Goal: Check status

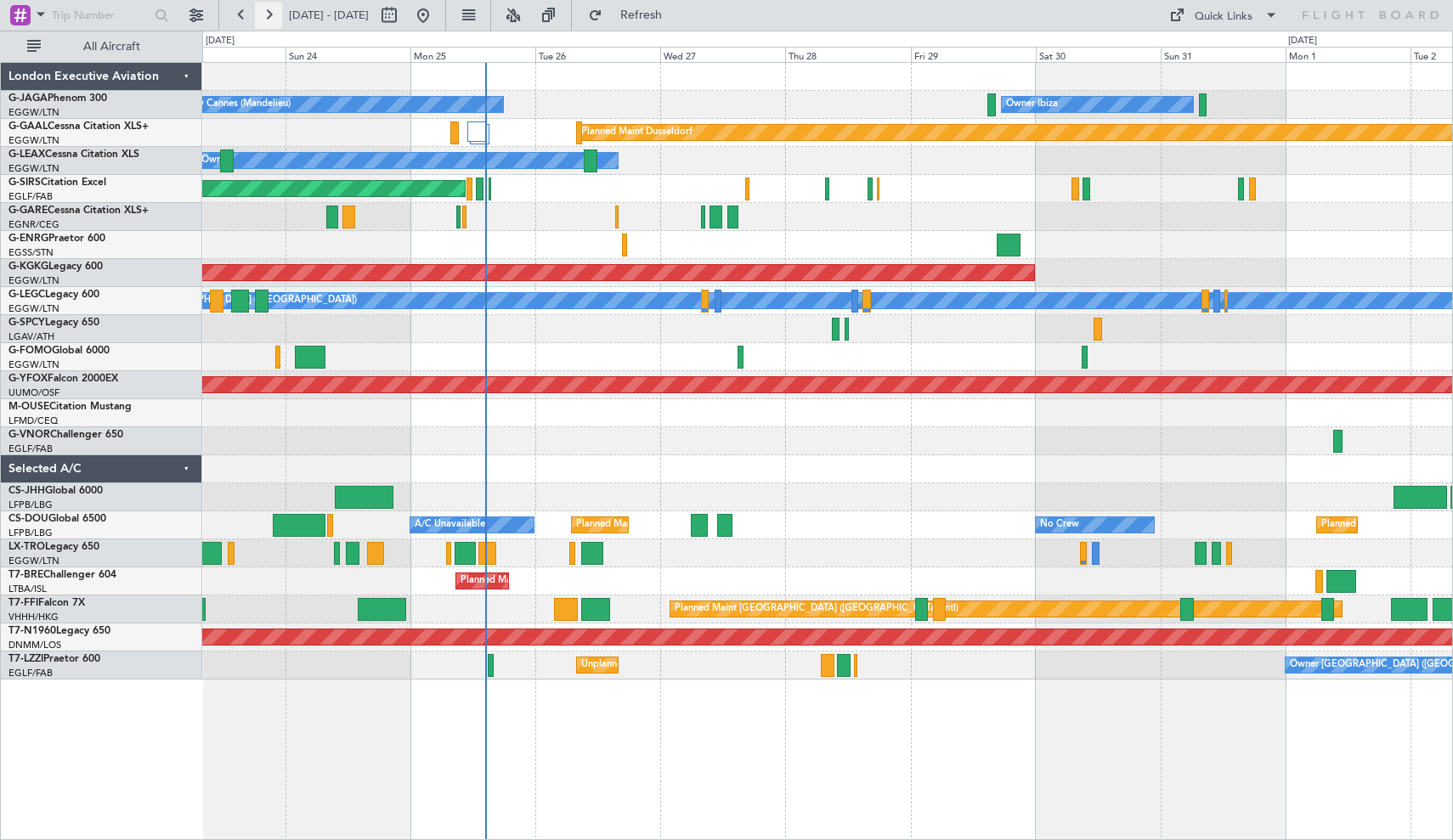
click at [273, 16] on button at bounding box center [269, 16] width 28 height 28
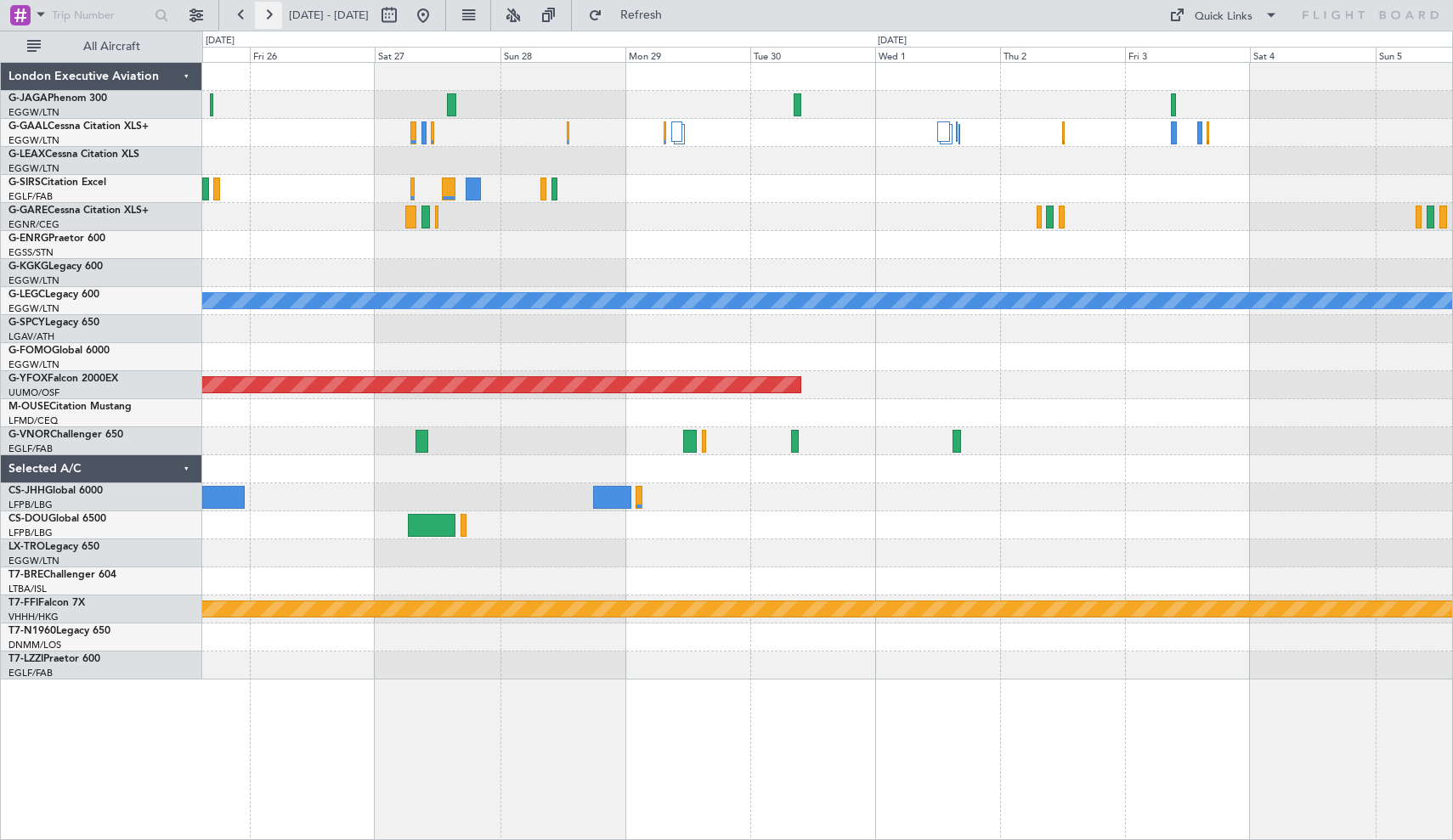
click at [269, 15] on button at bounding box center [269, 16] width 28 height 28
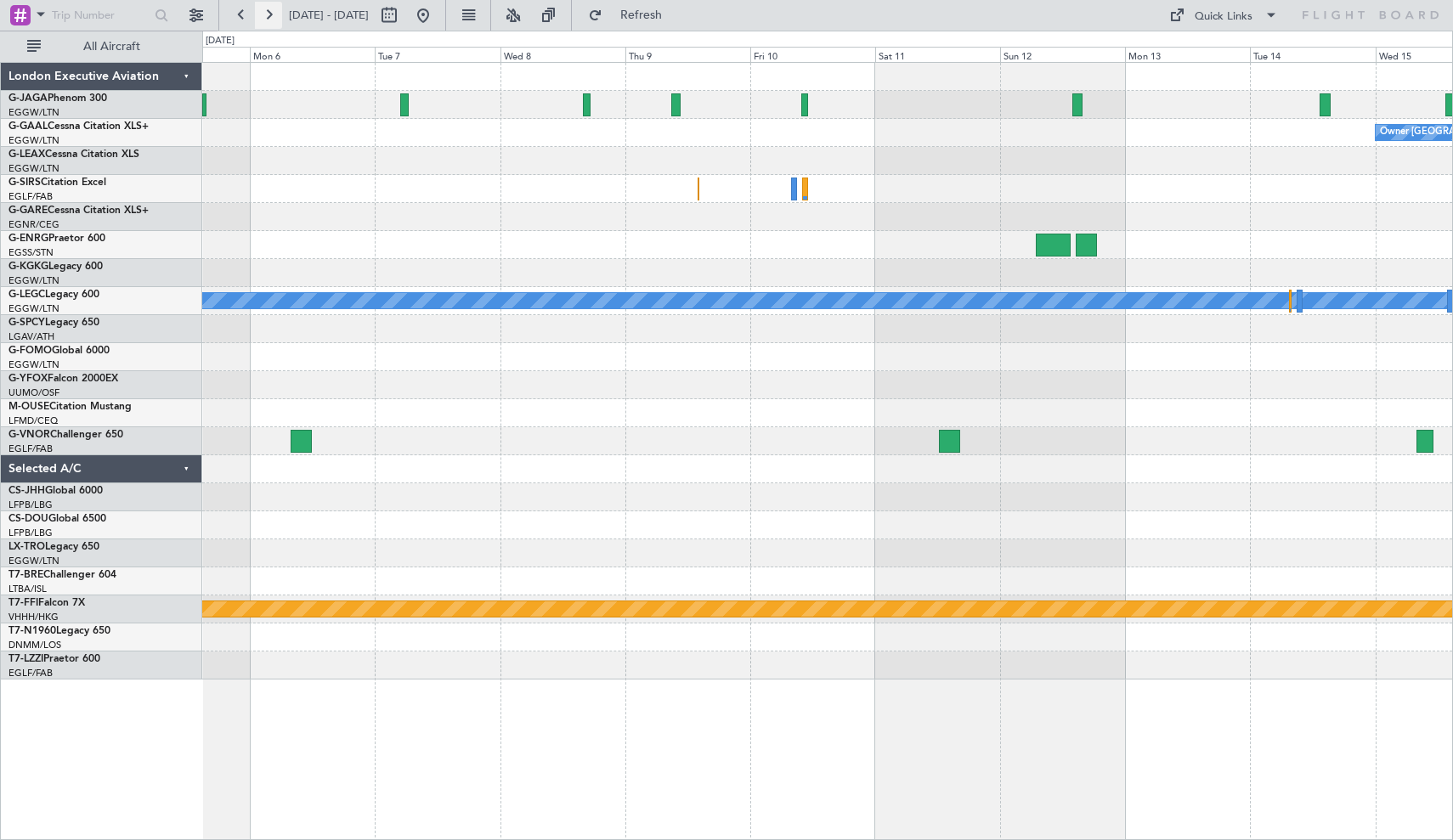
click at [269, 15] on button at bounding box center [269, 16] width 28 height 28
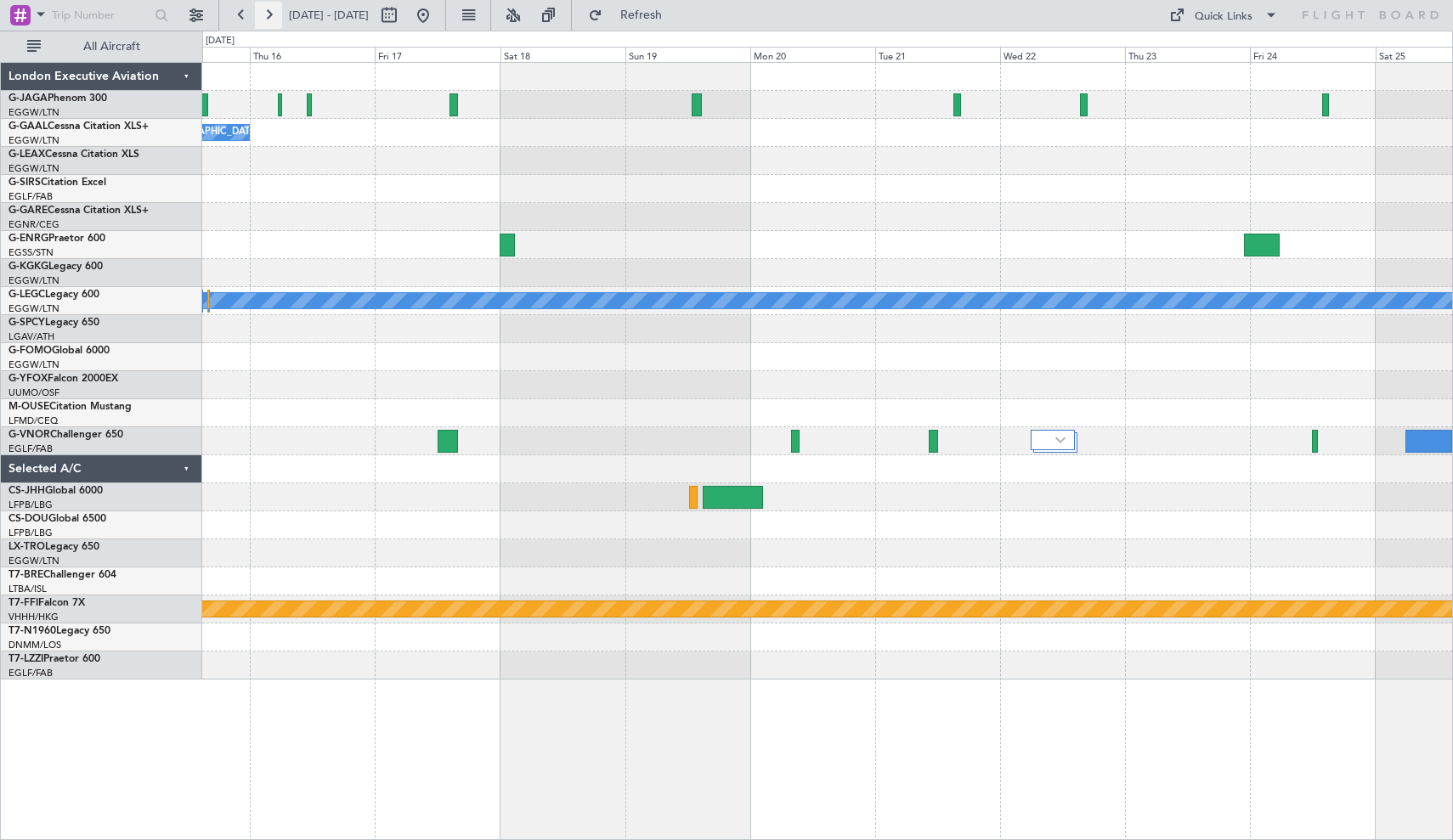
click at [269, 17] on button at bounding box center [269, 16] width 28 height 28
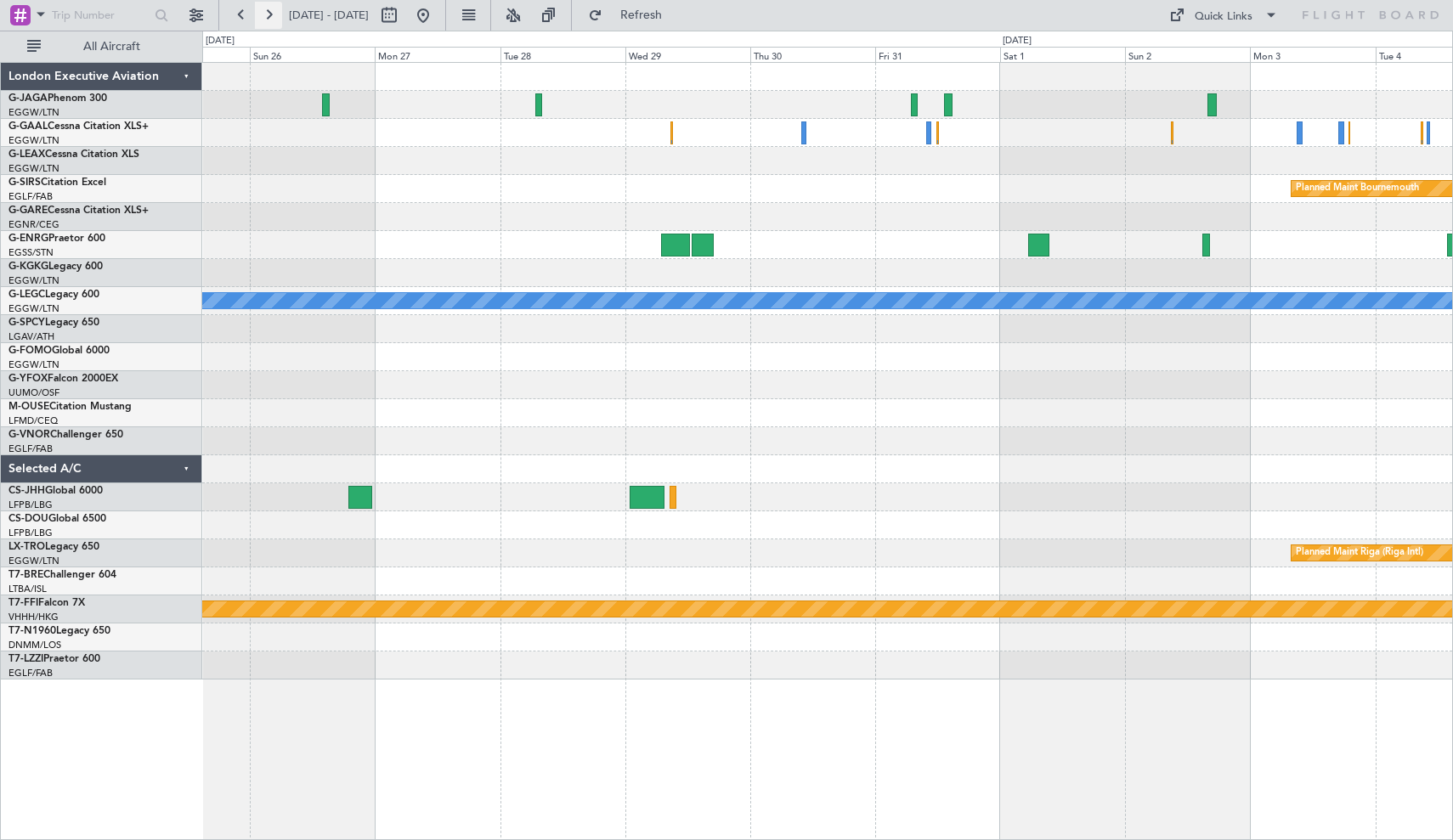
click at [269, 17] on button at bounding box center [269, 16] width 28 height 28
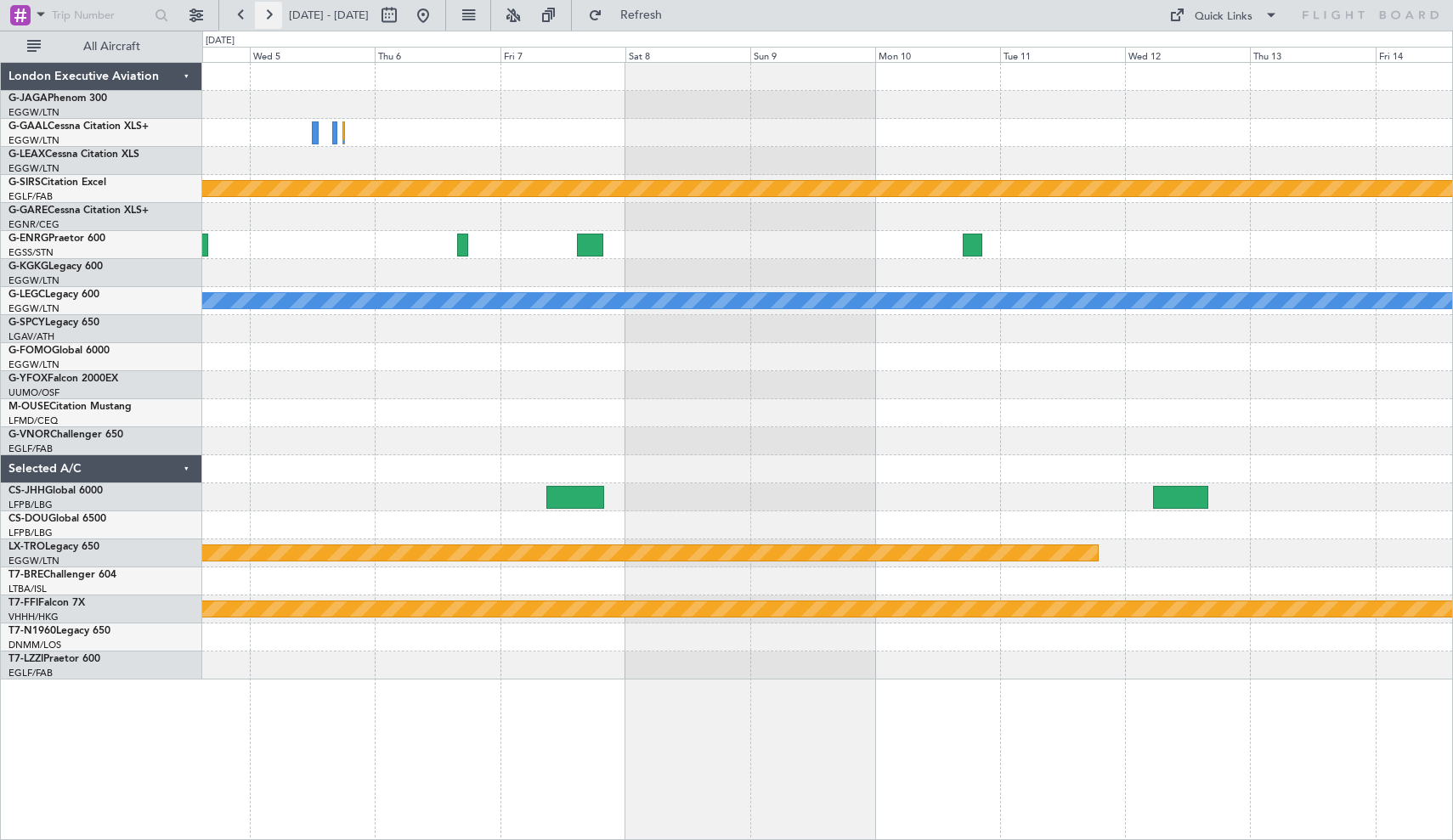
click at [272, 16] on button at bounding box center [269, 16] width 28 height 28
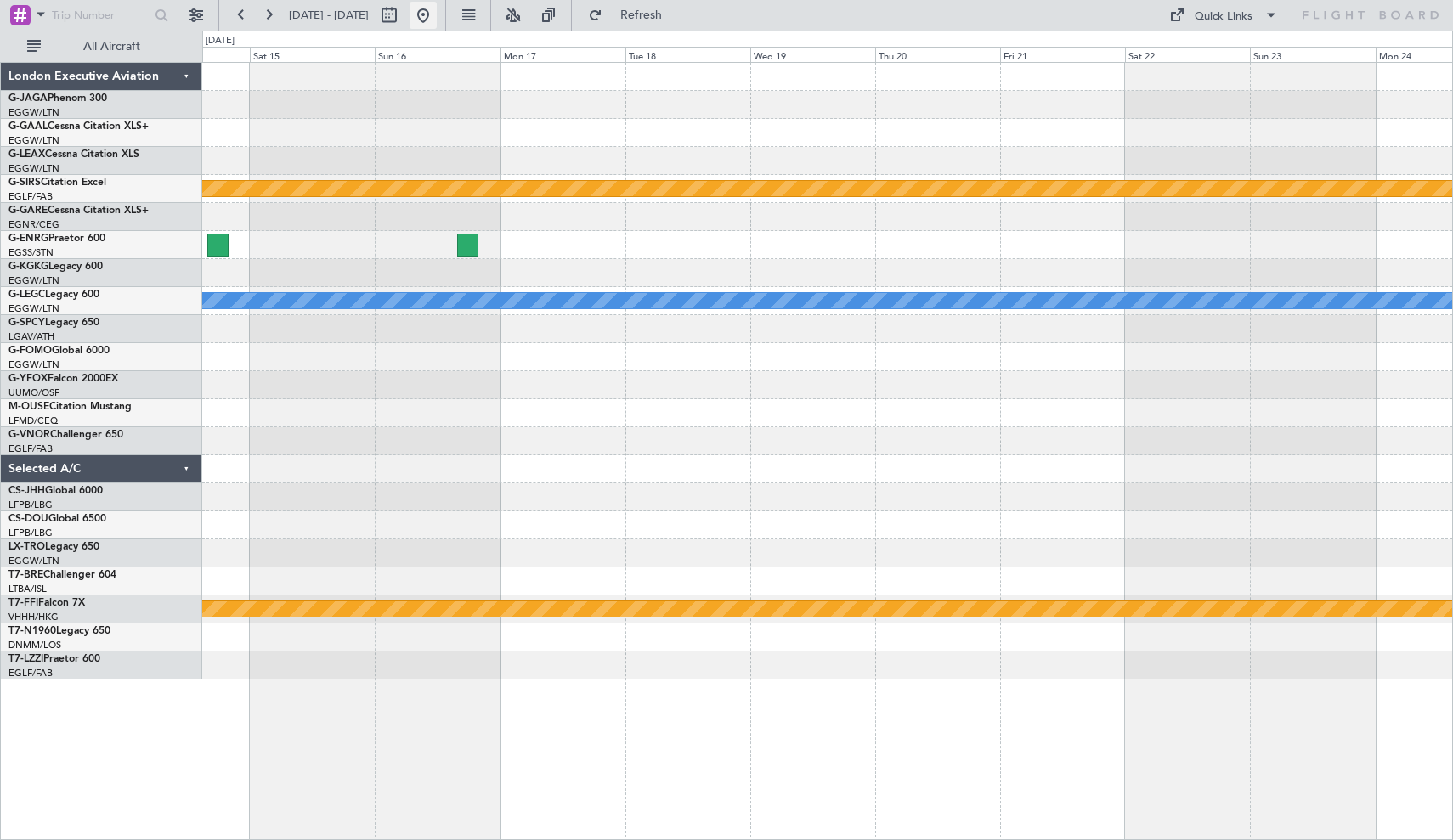
click at [437, 22] on button at bounding box center [423, 16] width 28 height 28
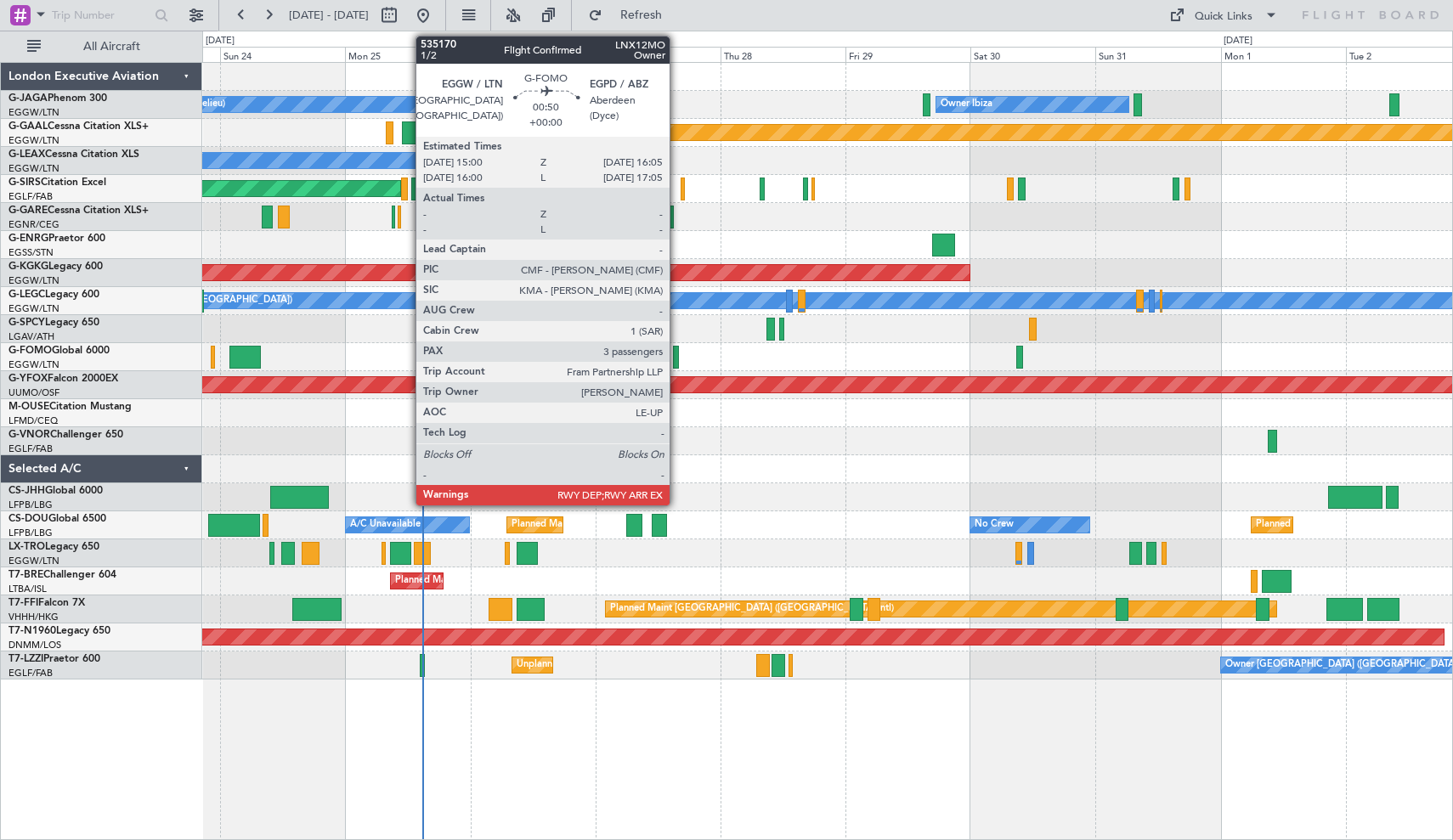
click at [677, 350] on div at bounding box center [676, 357] width 6 height 23
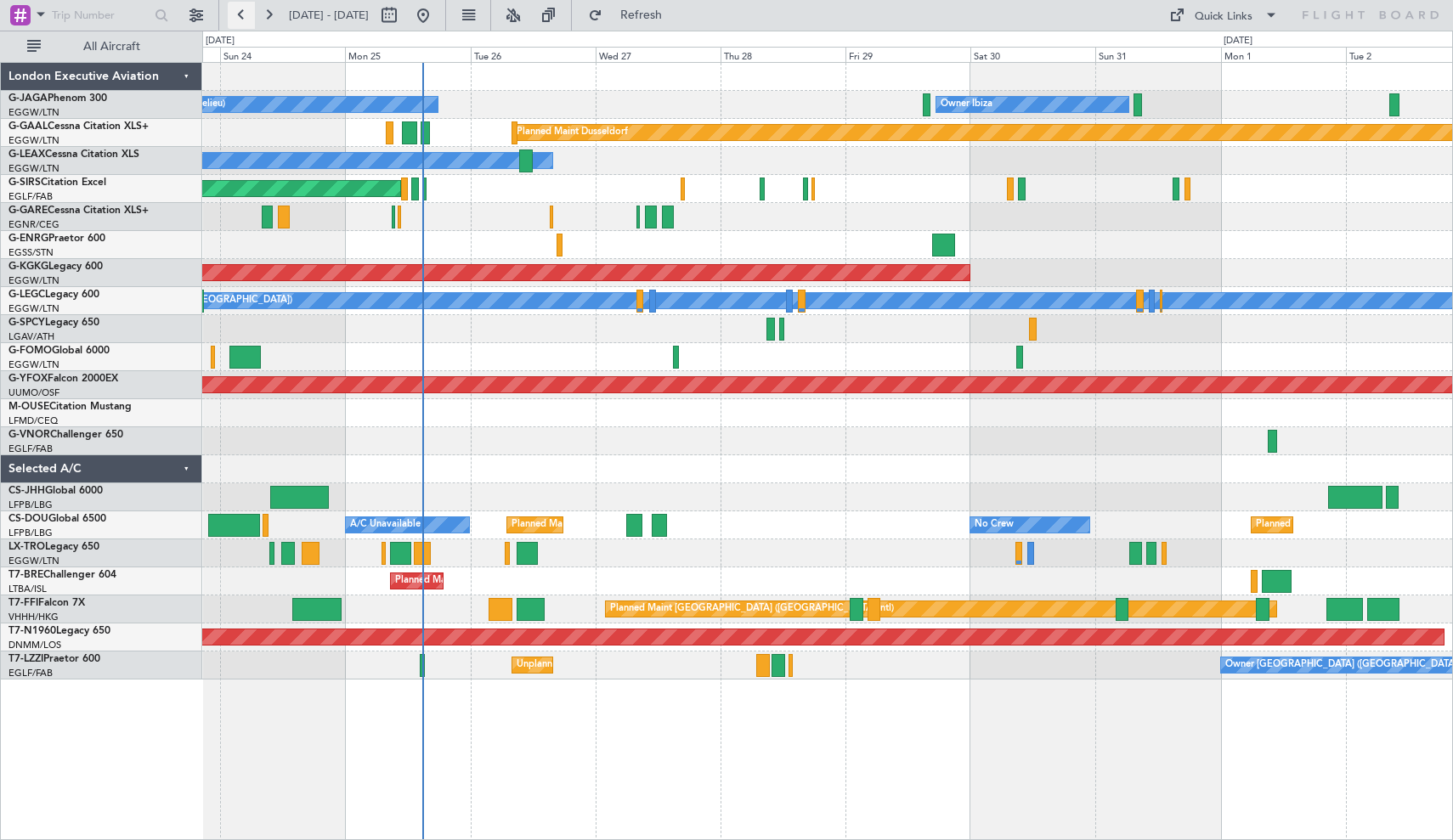
click at [245, 21] on button at bounding box center [241, 16] width 28 height 28
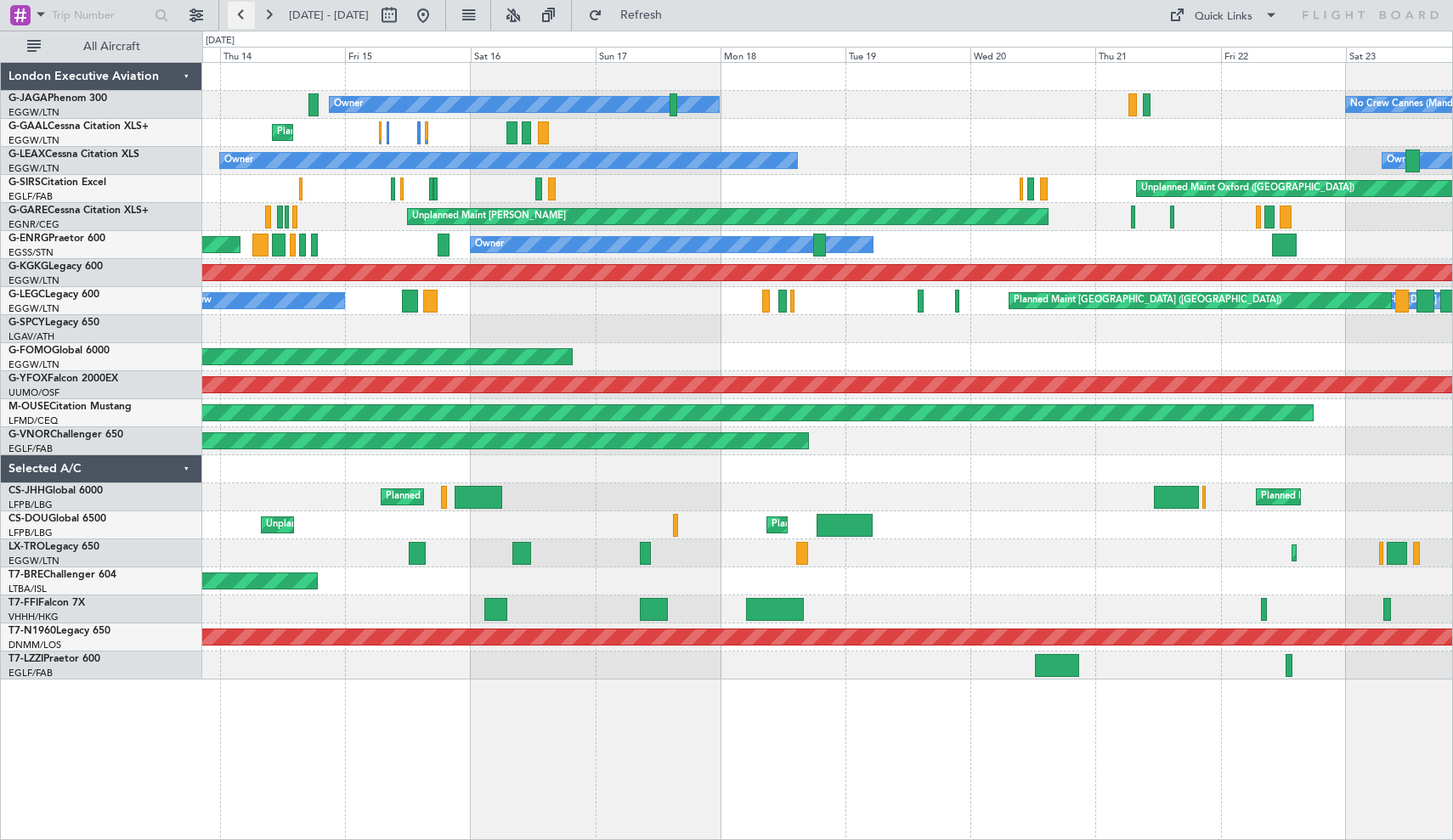
click at [245, 16] on button at bounding box center [241, 16] width 28 height 28
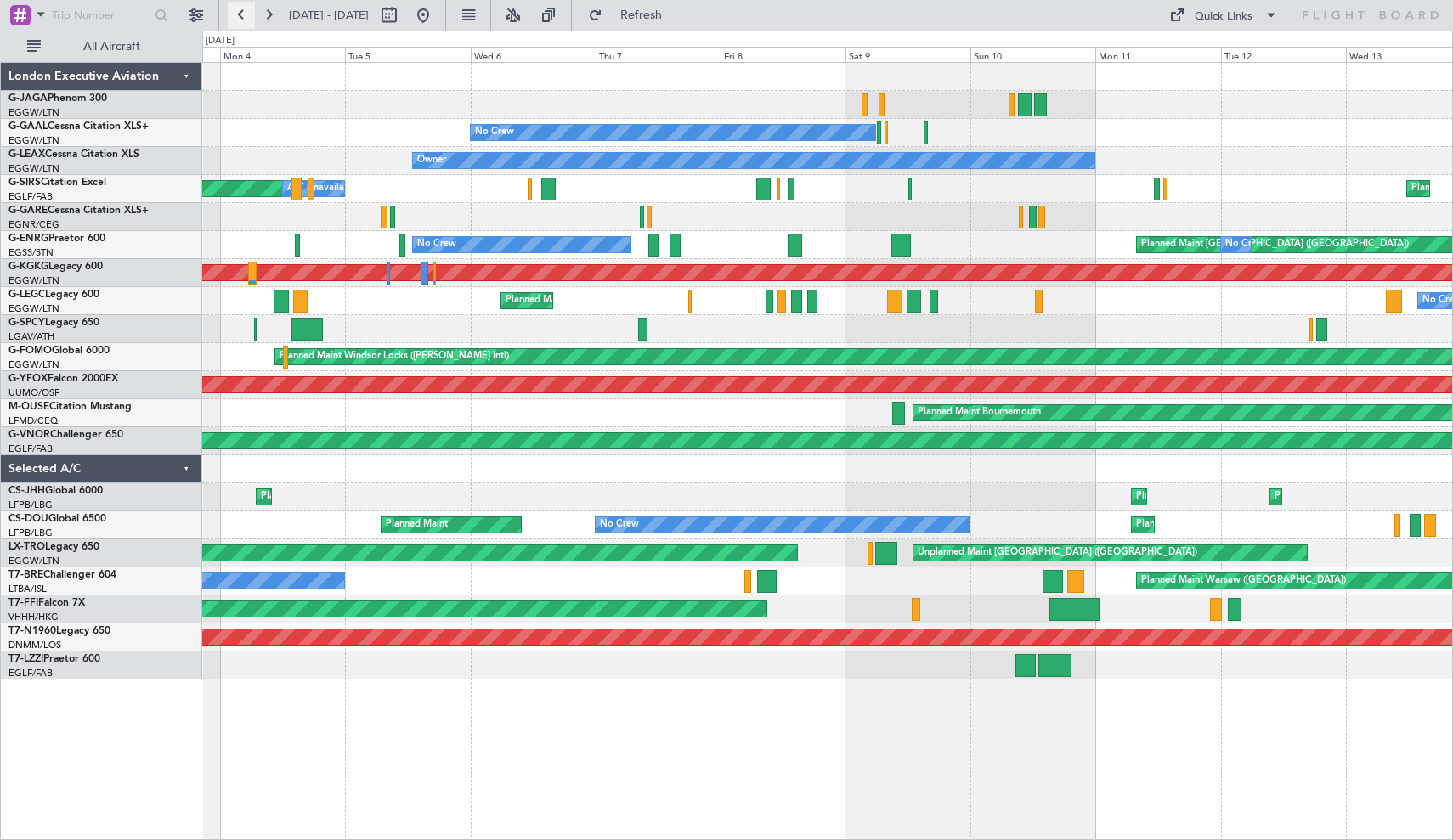
click at [241, 15] on button at bounding box center [241, 16] width 28 height 28
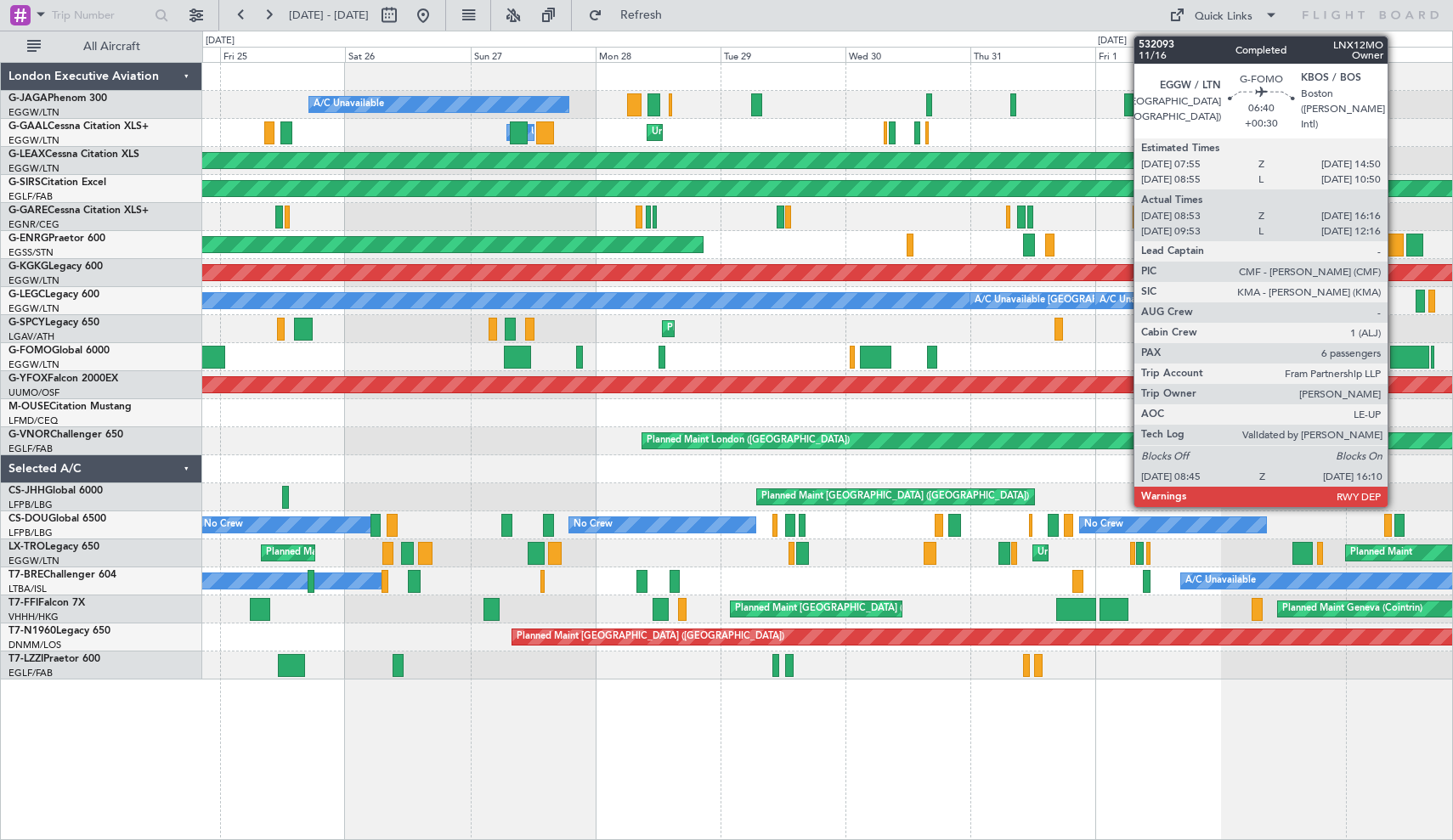
click at [1395, 359] on div at bounding box center [1409, 357] width 39 height 23
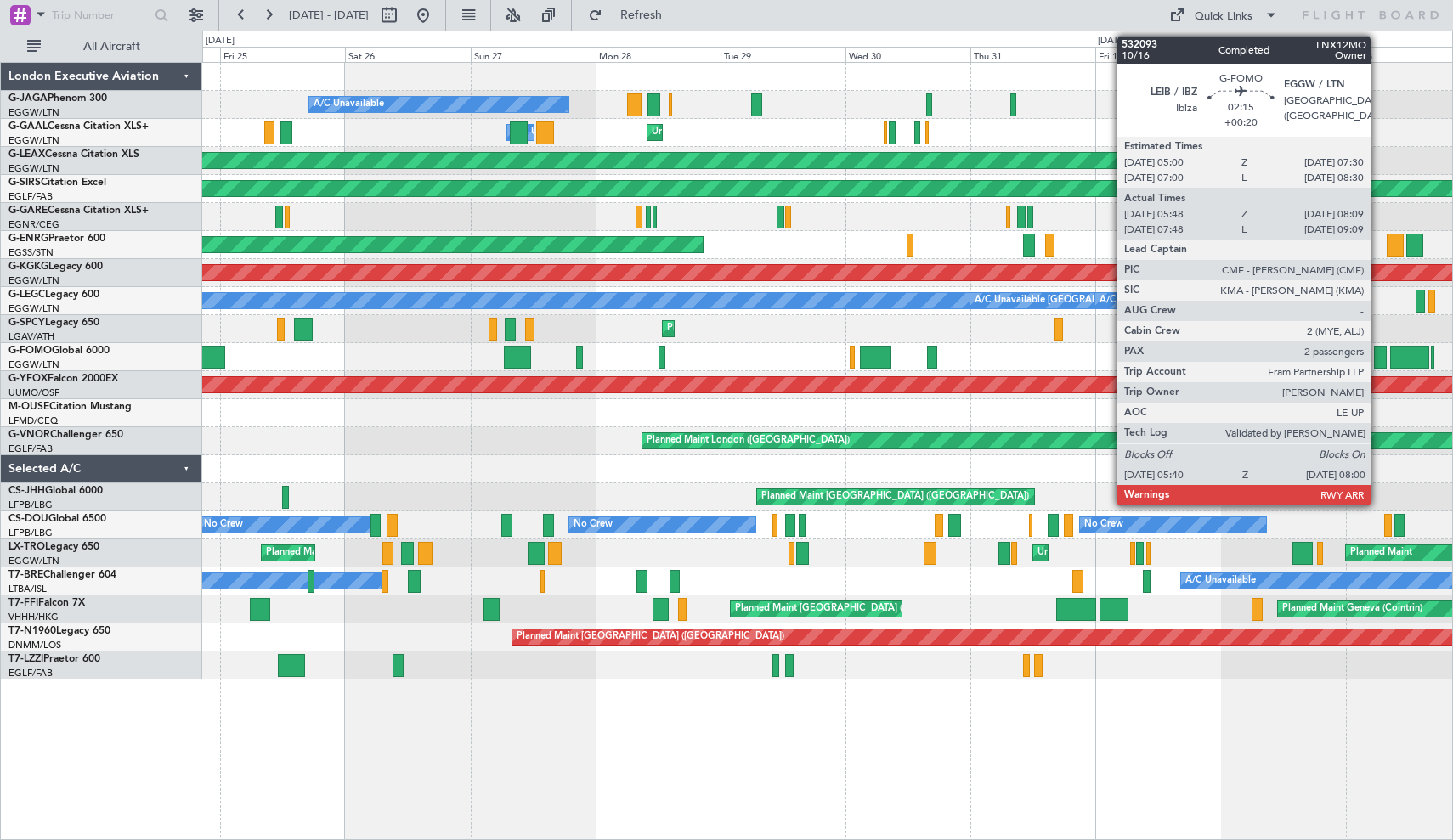
click at [1378, 353] on div at bounding box center [1380, 357] width 13 height 23
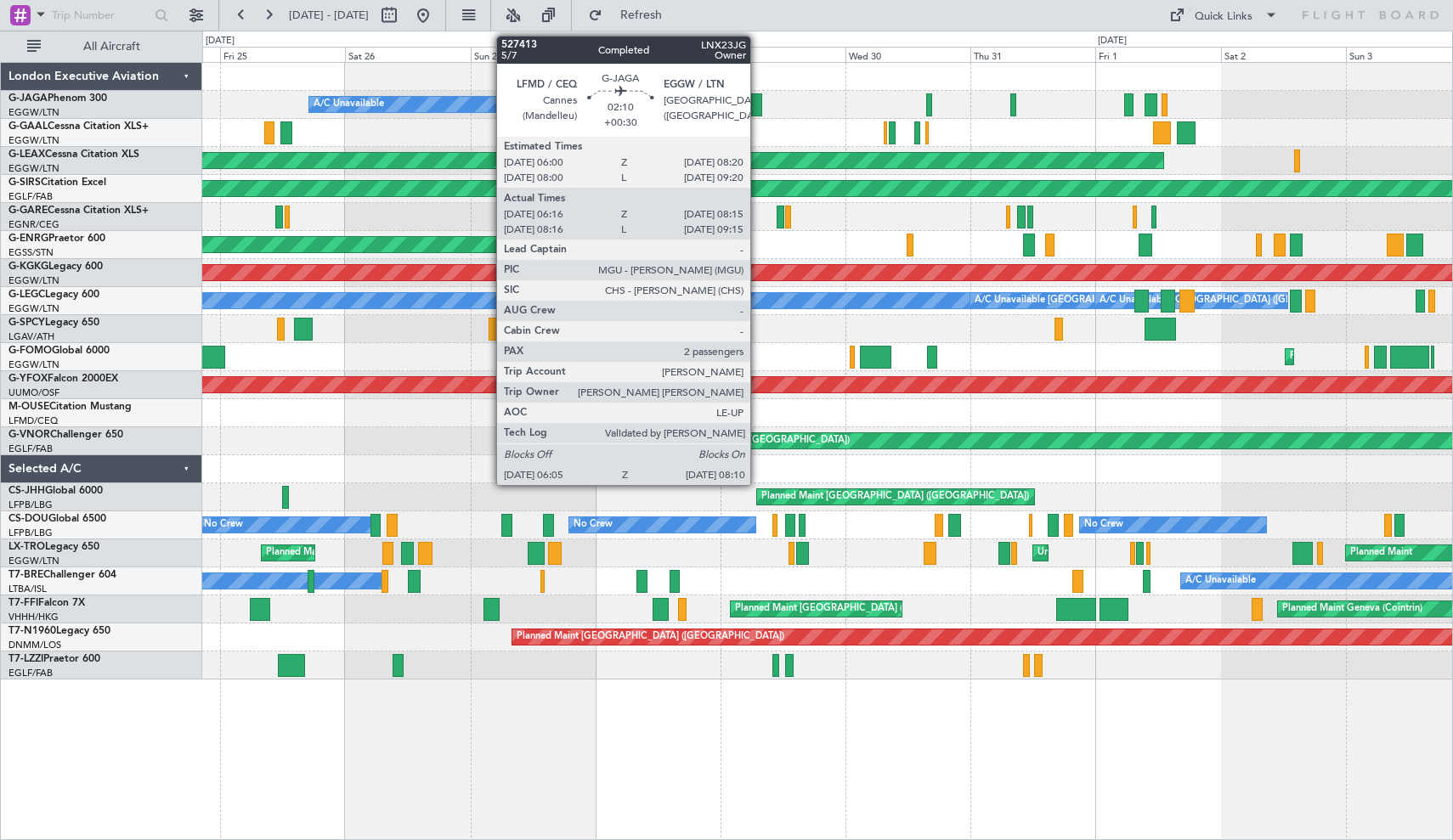
click at [758, 104] on div at bounding box center [756, 104] width 11 height 23
click at [757, 108] on div at bounding box center [756, 104] width 11 height 23
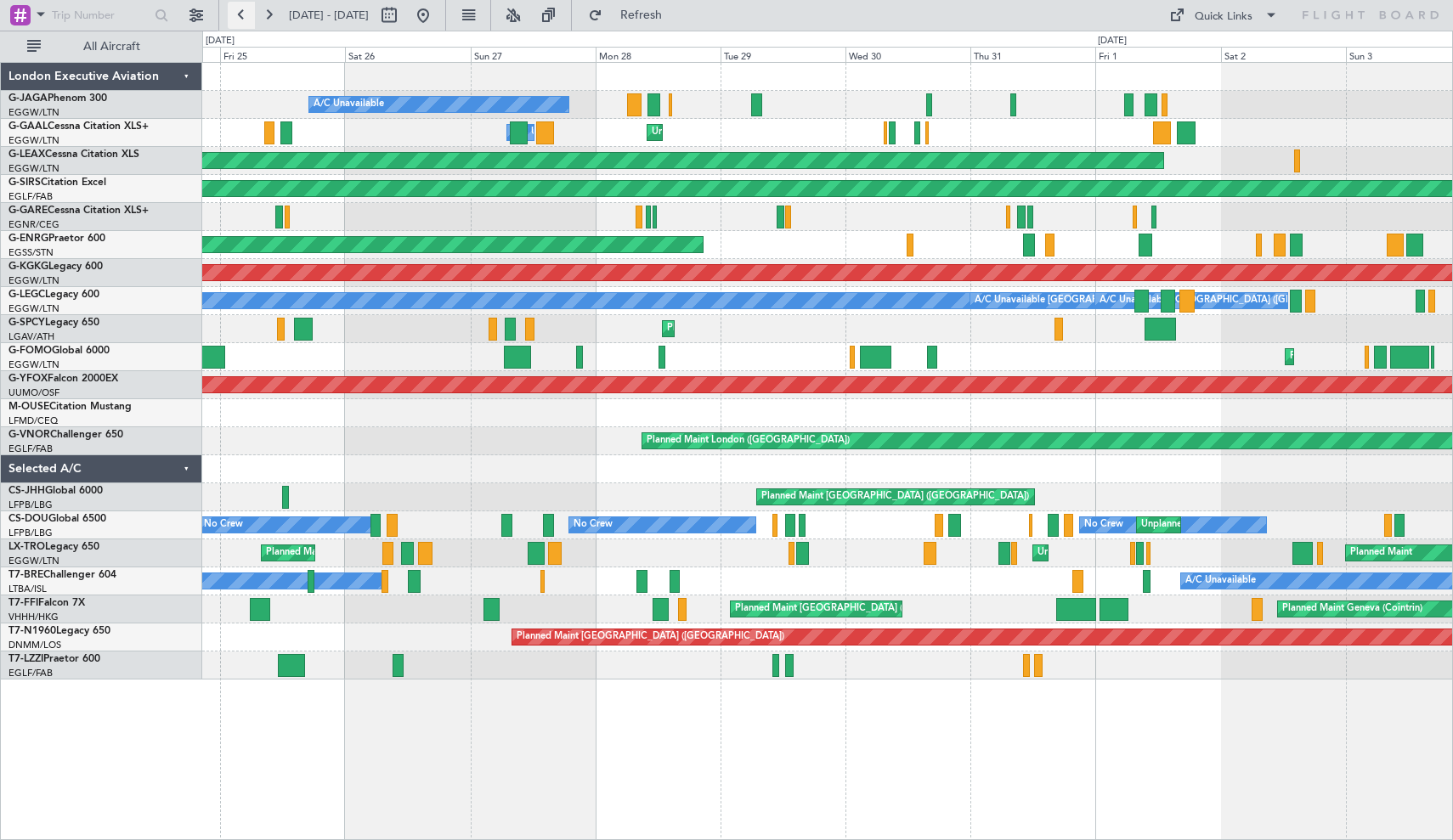
click at [245, 10] on button at bounding box center [241, 16] width 28 height 28
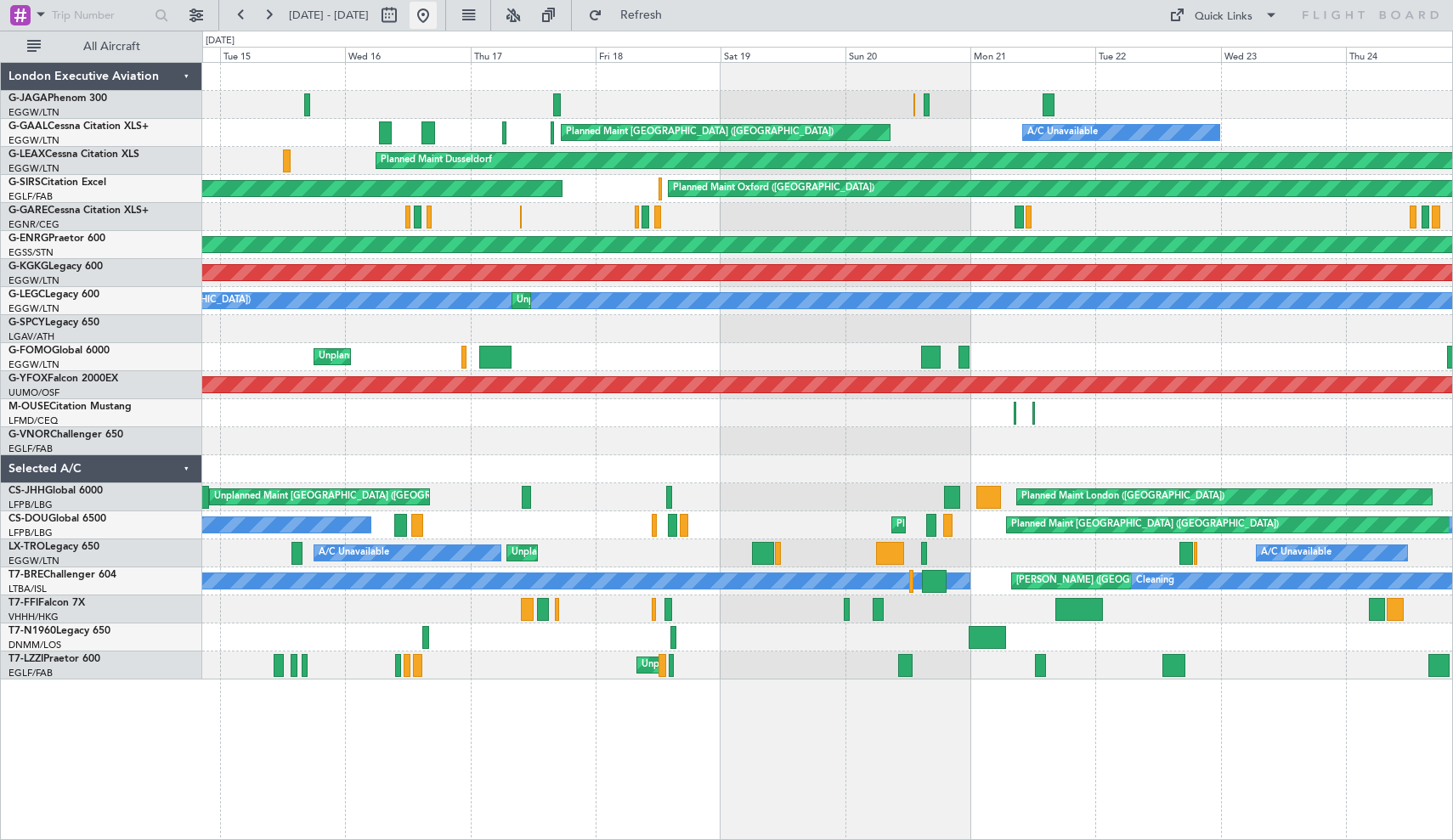
click at [437, 17] on button at bounding box center [423, 16] width 28 height 28
